Goal: Task Accomplishment & Management: Manage account settings

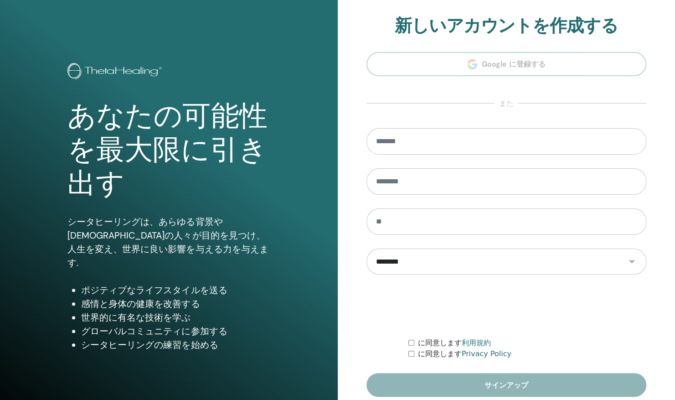
scroll to position [37, 0]
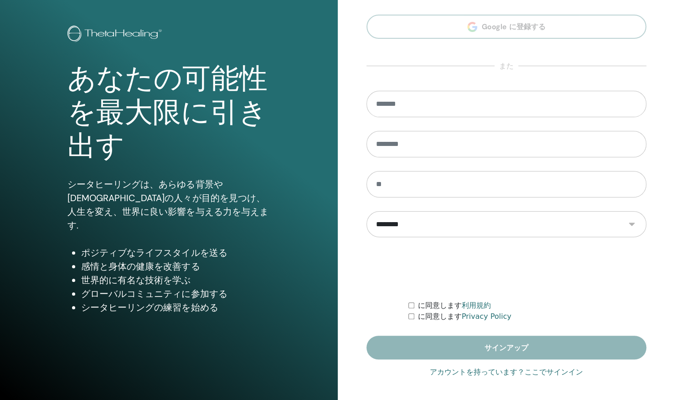
type input "**********"
click at [550, 372] on link "アカウントを持っています？ここでサインイン" at bounding box center [506, 372] width 153 height 11
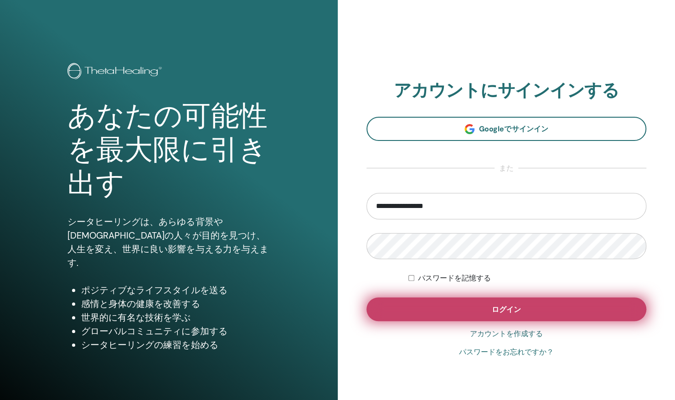
click at [553, 310] on button "ログイン" at bounding box center [507, 309] width 280 height 24
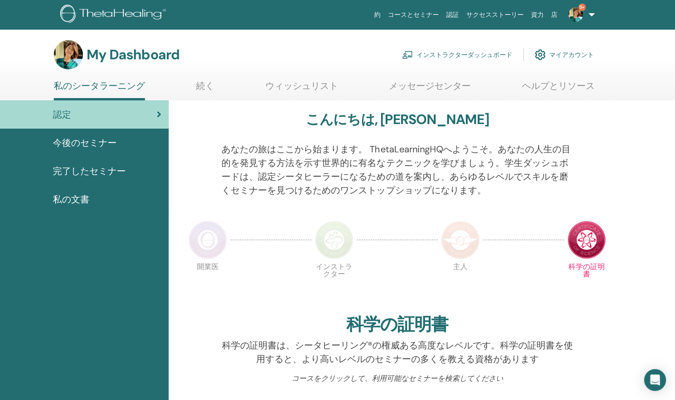
click at [437, 55] on link "インストラクターダッシュボード" at bounding box center [457, 55] width 110 height 20
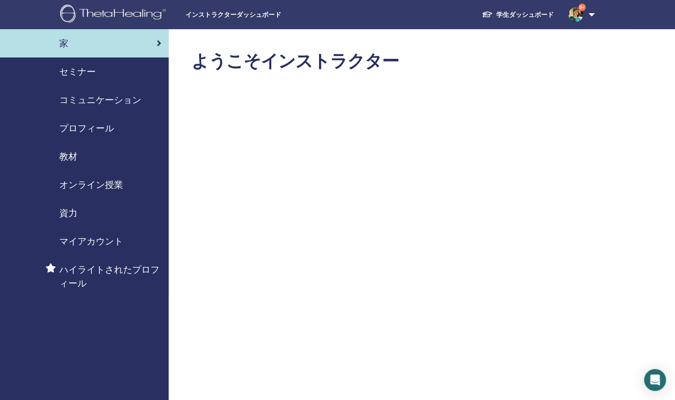
click at [78, 72] on span "セミナー" at bounding box center [77, 72] width 36 height 14
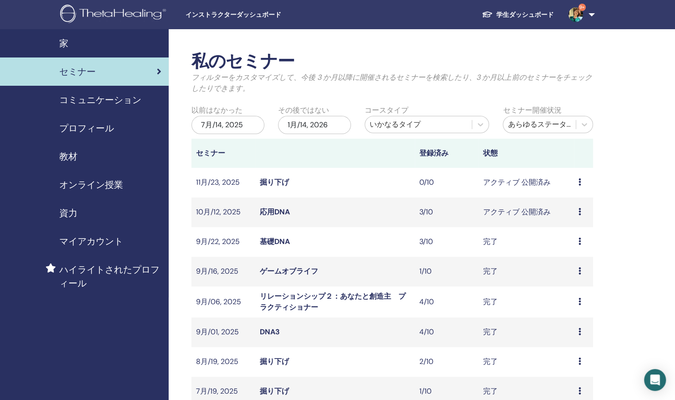
click at [225, 211] on td "10月/12, 2025" at bounding box center [223, 212] width 64 height 30
drag, startPoint x: 225, startPoint y: 211, endPoint x: 274, endPoint y: 210, distance: 49.2
click at [274, 210] on link "応用DNA" at bounding box center [275, 212] width 30 height 10
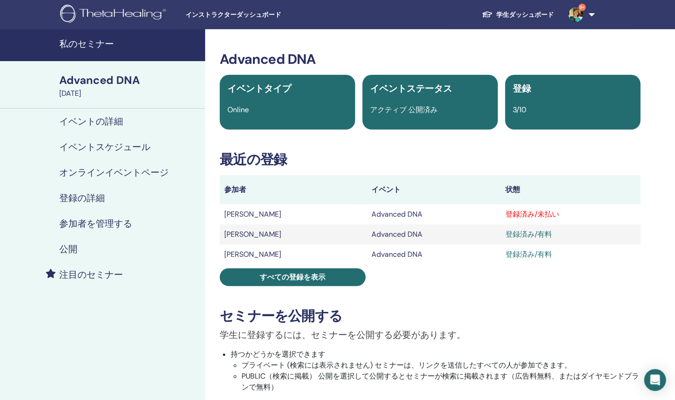
click at [88, 223] on h4 "参加者を管理する" at bounding box center [95, 223] width 73 height 11
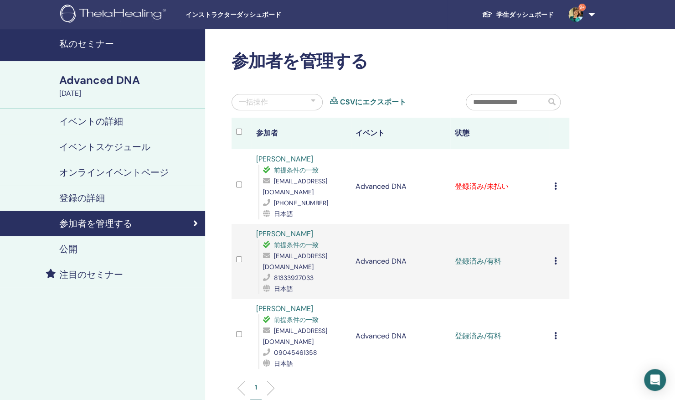
click at [553, 186] on td "登録をキャンセルする 自動認証しない 有料としてマーク 未払いとしてマーク 不在としてマーク 完了して認定する 証明書のダウンロード" at bounding box center [560, 186] width 20 height 75
click at [555, 186] on icon at bounding box center [555, 185] width 3 height 7
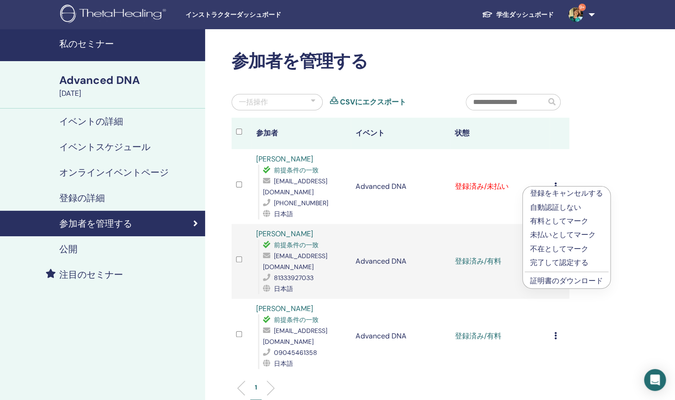
click at [551, 219] on p "有料としてマーク" at bounding box center [566, 221] width 73 height 11
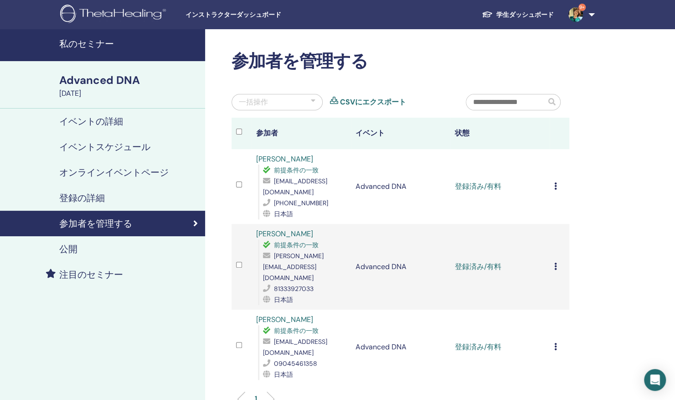
click at [216, 14] on span "インストラクターダッシュボード" at bounding box center [254, 15] width 137 height 10
click at [491, 13] on img at bounding box center [487, 14] width 11 height 8
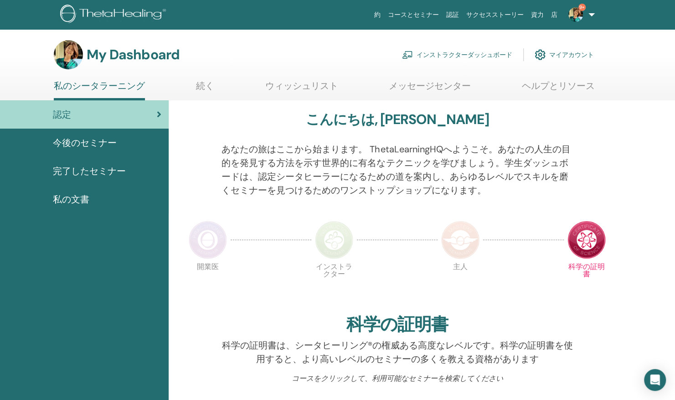
click at [91, 140] on span "今後のセミナー" at bounding box center [85, 143] width 64 height 14
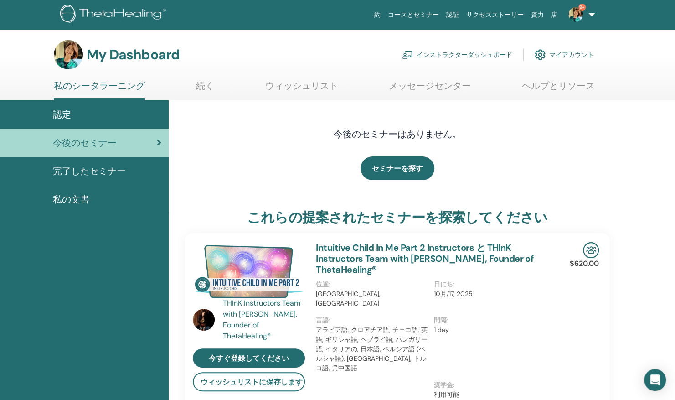
click at [434, 16] on link "コースとセミナー" at bounding box center [413, 14] width 58 height 17
